Goal: Task Accomplishment & Management: Use online tool/utility

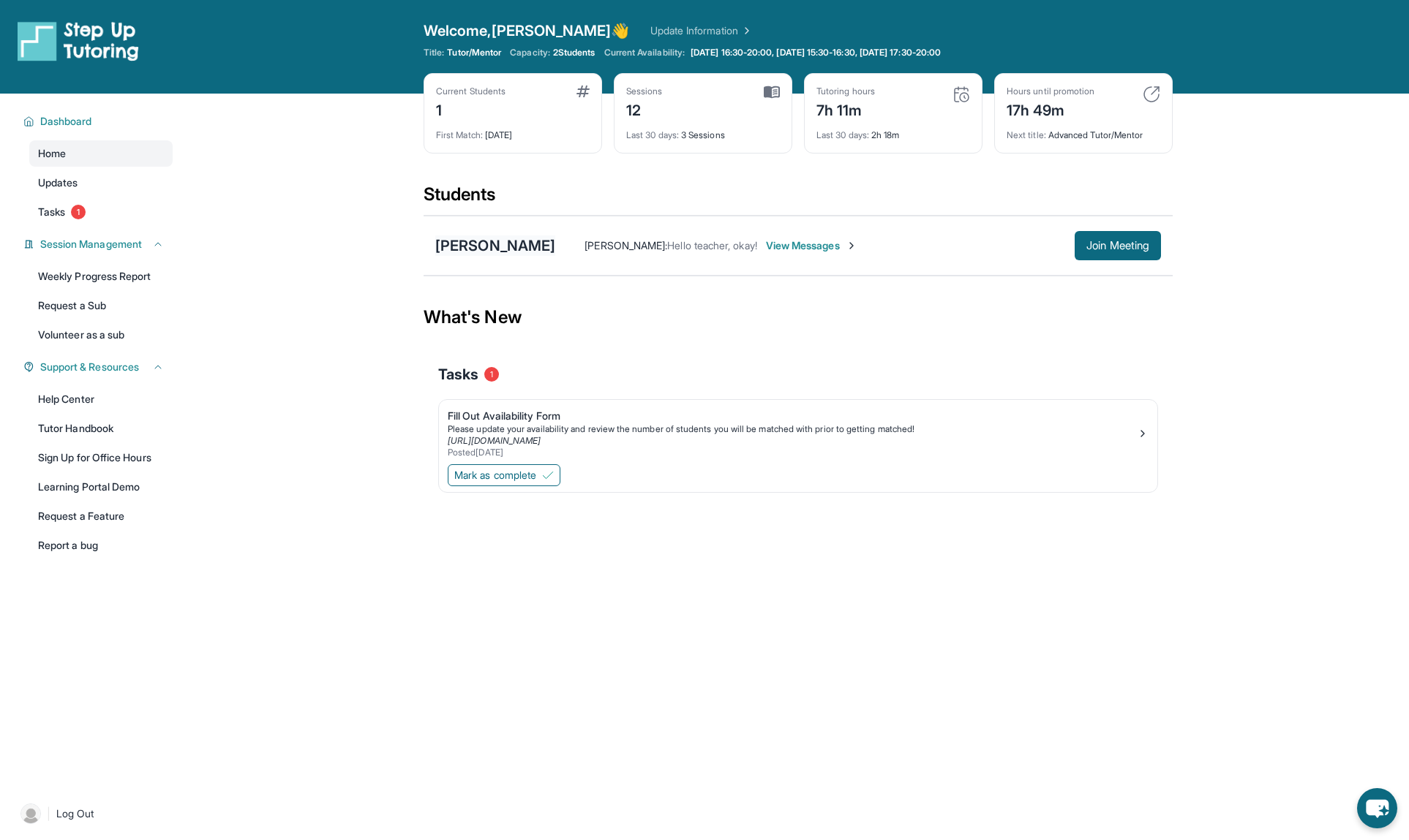
click at [491, 245] on div "[PERSON_NAME]" at bounding box center [495, 246] width 120 height 21
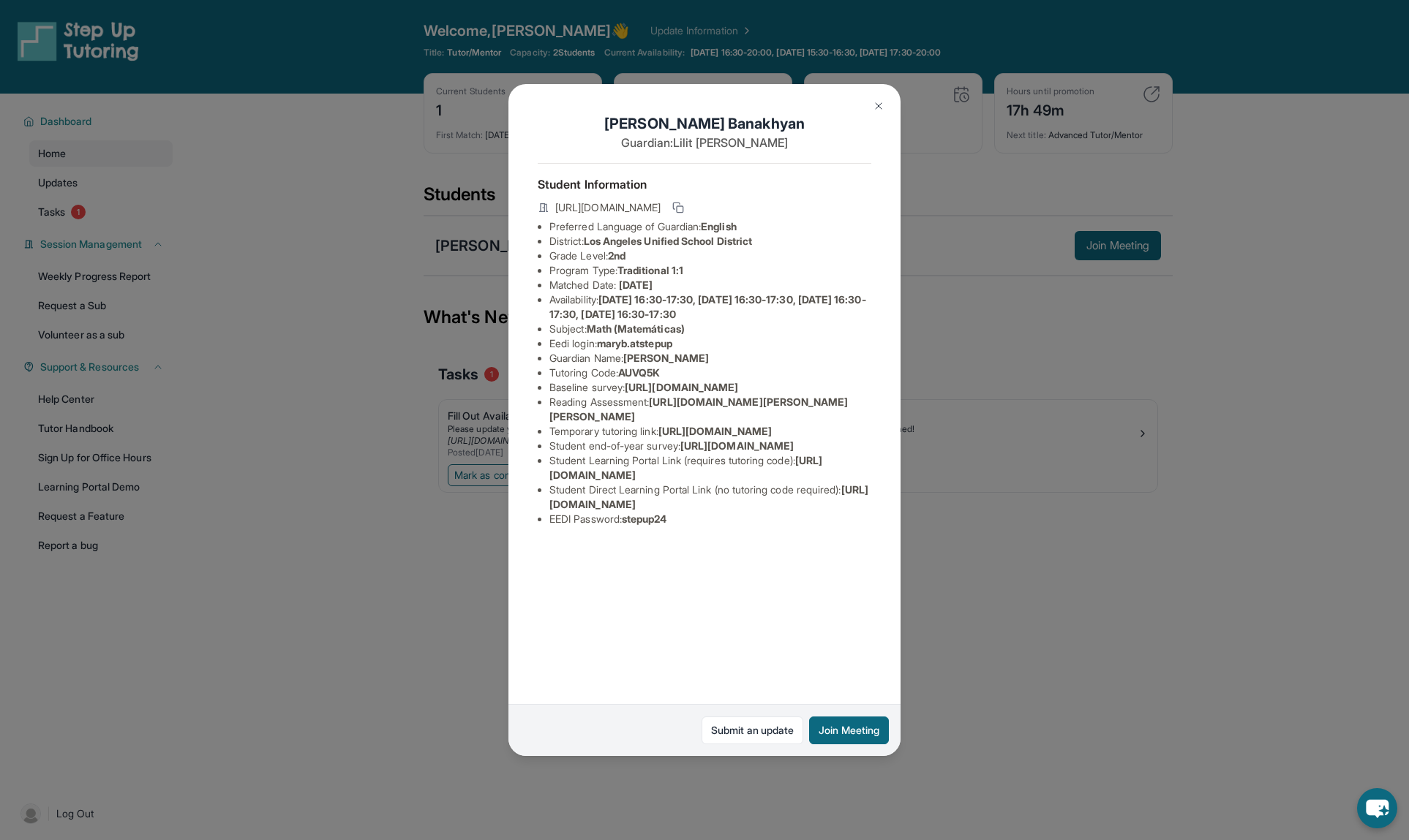
drag, startPoint x: 551, startPoint y: 639, endPoint x: 857, endPoint y: 639, distance: 306.0
click at [857, 512] on li "Student Direct Learning Portal Link (no tutoring code required) : [URL][DOMAIN_…" at bounding box center [711, 497] width 322 height 30
copy span "[URL][DOMAIN_NAME]"
click at [351, 591] on div "[PERSON_NAME] Guardian: [PERSON_NAME] Student Information [URL][DOMAIN_NAME] Pr…" at bounding box center [704, 420] width 1409 height 840
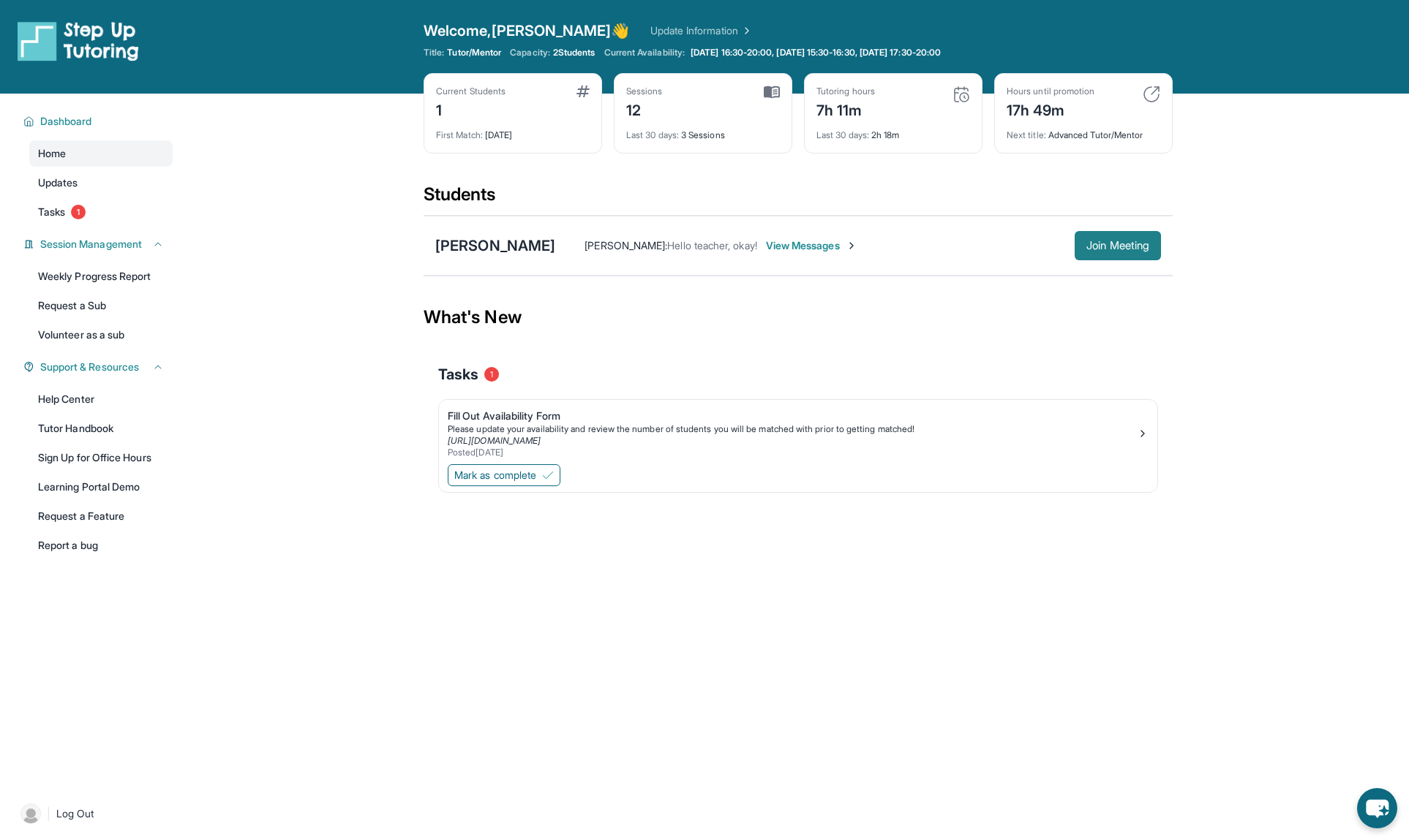
click at [1113, 244] on span "Join Meeting" at bounding box center [1118, 245] width 63 height 9
click at [1110, 250] on span "Join Meeting" at bounding box center [1118, 245] width 63 height 9
click at [89, 454] on link "Sign Up for Office Hours" at bounding box center [101, 458] width 144 height 27
click at [1096, 245] on span "Join Meeting" at bounding box center [1118, 245] width 63 height 9
